Goal: Task Accomplishment & Management: Use online tool/utility

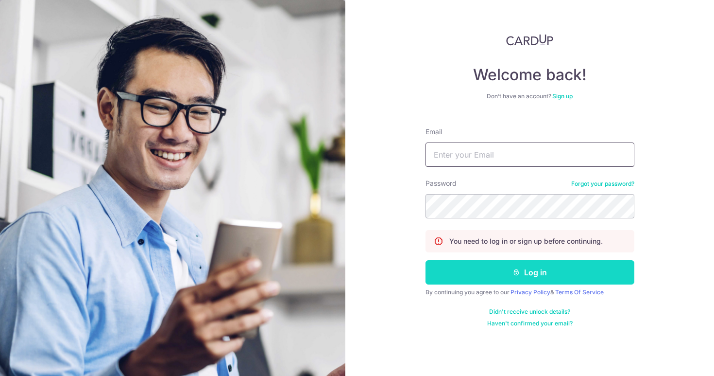
type input "[EMAIL_ADDRESS][DOMAIN_NAME]"
click at [437, 264] on button "Log in" at bounding box center [530, 272] width 209 height 24
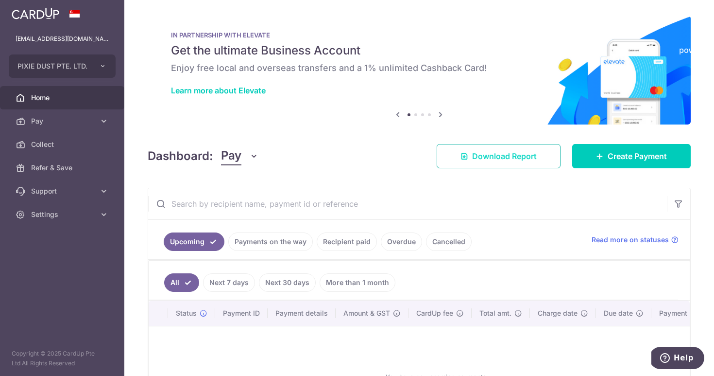
click at [537, 166] on link "Download Report" at bounding box center [499, 156] width 124 height 24
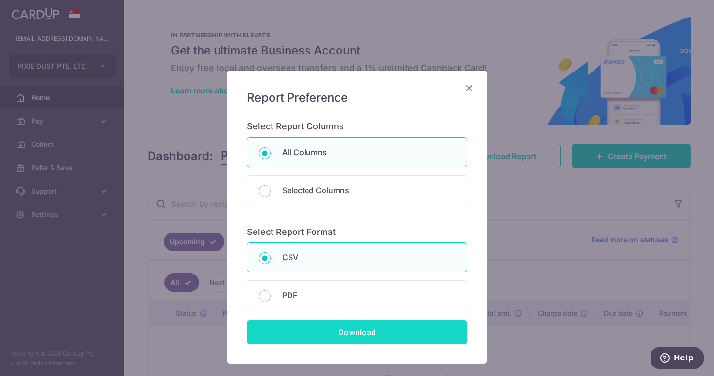
click at [332, 331] on input "Download" at bounding box center [357, 332] width 221 height 24
